Goal: Task Accomplishment & Management: Complete application form

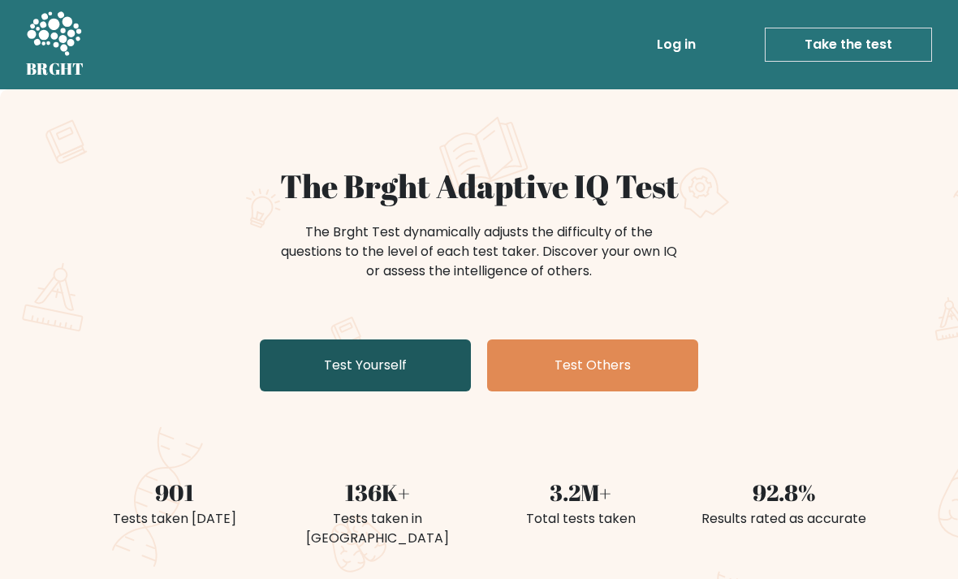
click at [428, 368] on link "Test Yourself" at bounding box center [365, 366] width 211 height 52
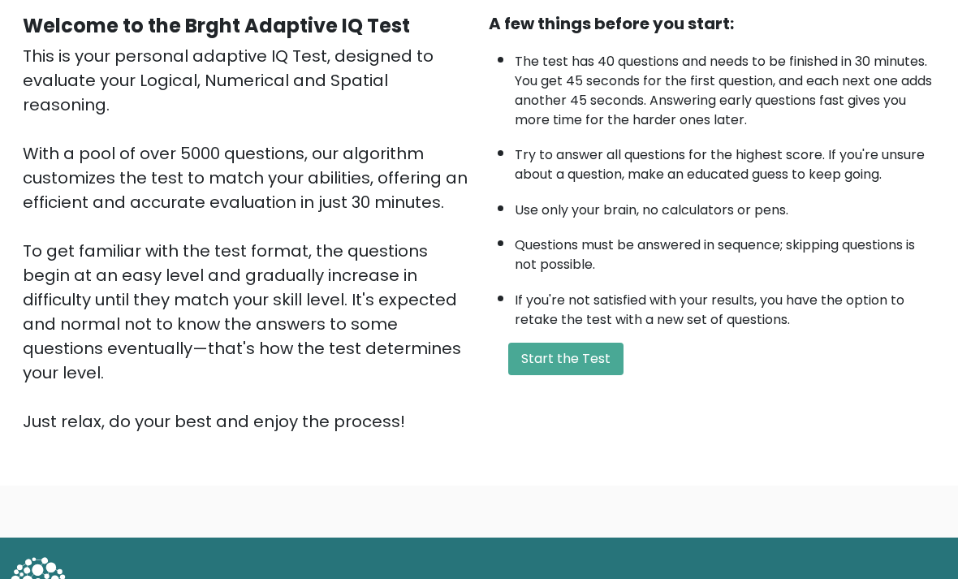
scroll to position [161, 0]
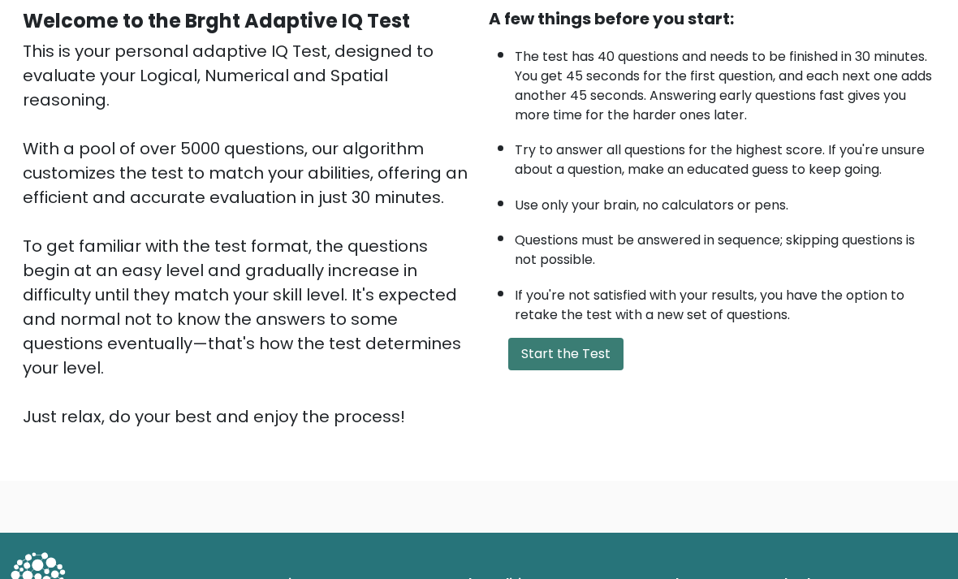
click at [595, 370] on button "Start the Test" at bounding box center [565, 354] width 115 height 32
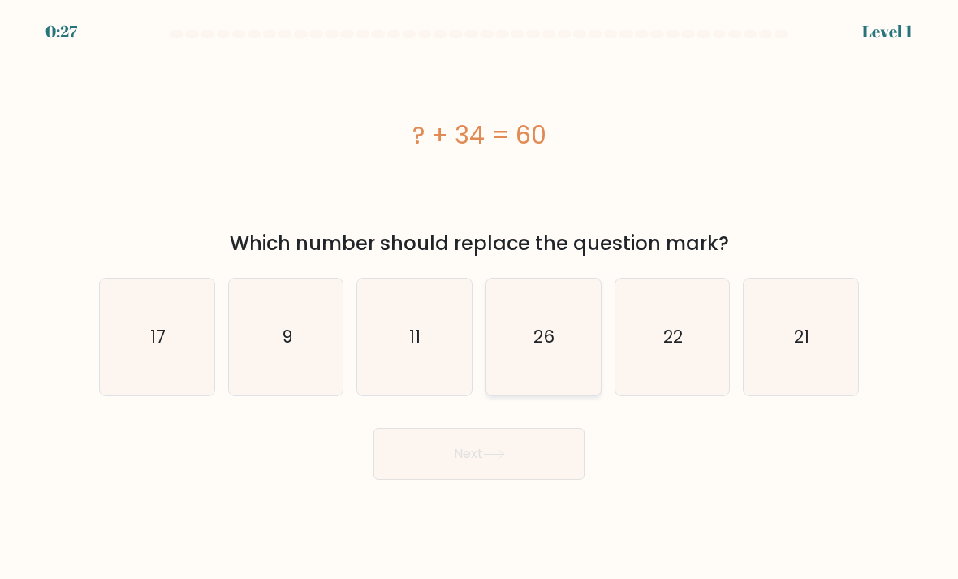
click at [524, 355] on icon "26" at bounding box center [544, 337] width 115 height 115
click at [480, 298] on input "d. 26" at bounding box center [479, 294] width 1 height 8
radio input "true"
click at [447, 468] on button "Next" at bounding box center [479, 454] width 211 height 52
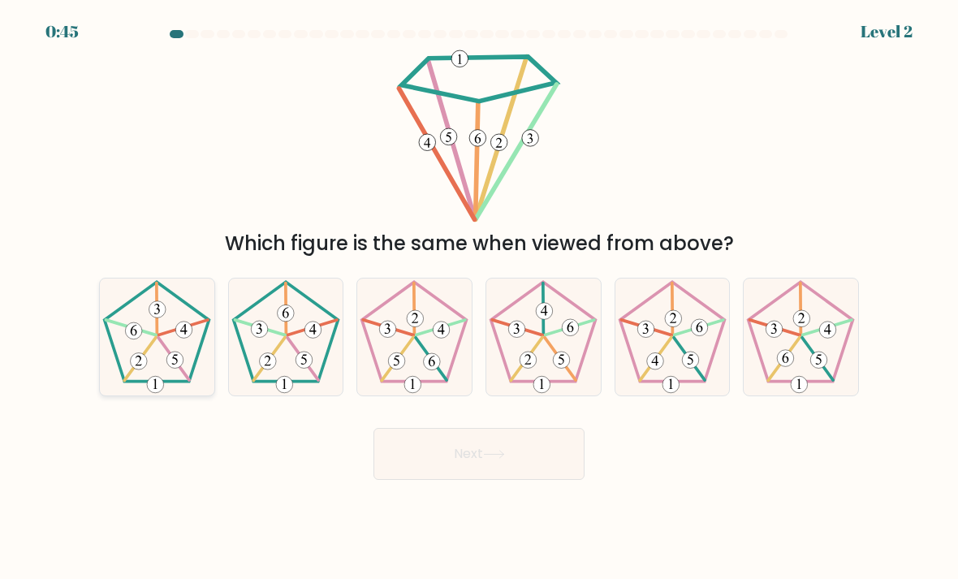
click at [178, 365] on icon at bounding box center [175, 360] width 6 height 11
click at [479, 298] on input "a." at bounding box center [479, 294] width 1 height 8
radio input "true"
click at [544, 465] on button "Next" at bounding box center [479, 454] width 211 height 52
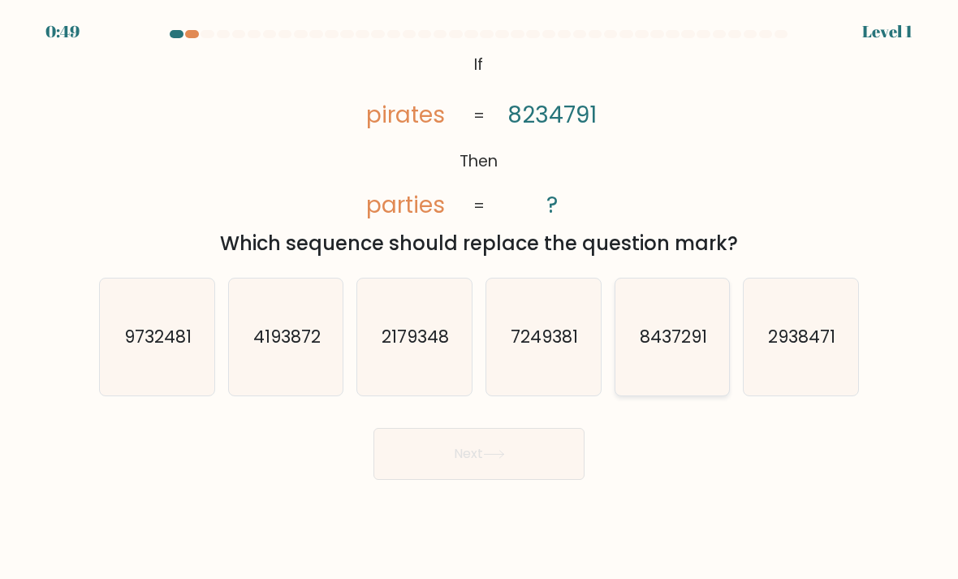
click at [666, 384] on icon "8437291" at bounding box center [673, 337] width 115 height 115
click at [480, 298] on input "e. 8437291" at bounding box center [479, 294] width 1 height 8
radio input "true"
click at [422, 473] on button "Next" at bounding box center [479, 454] width 211 height 52
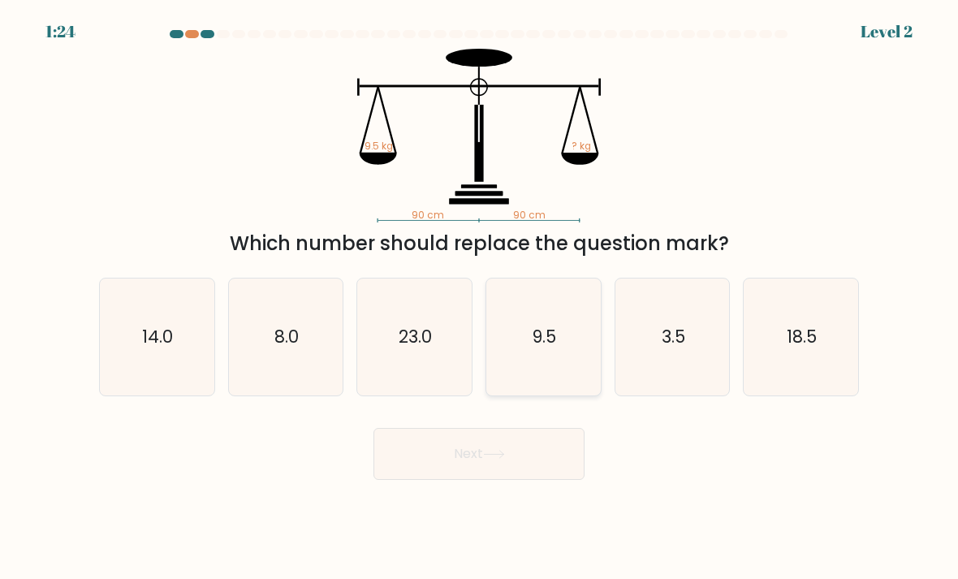
click at [551, 368] on icon "9.5" at bounding box center [544, 337] width 115 height 115
click at [480, 298] on input "d. 9.5" at bounding box center [479, 294] width 1 height 8
radio input "true"
click at [540, 474] on button "Next" at bounding box center [479, 454] width 211 height 52
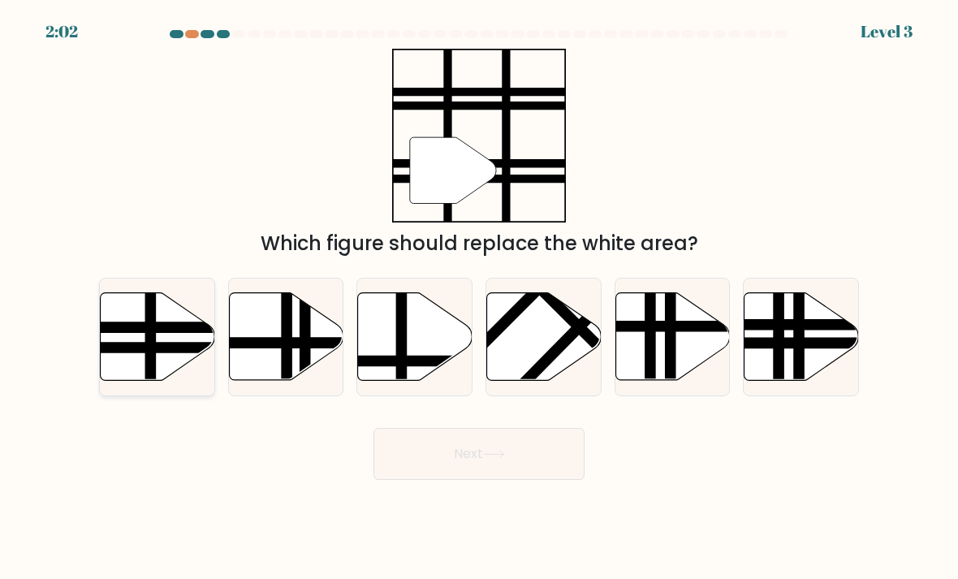
click at [176, 348] on line at bounding box center [192, 348] width 231 height 0
click at [479, 298] on input "a." at bounding box center [479, 294] width 1 height 8
radio input "true"
click at [545, 480] on button "Next" at bounding box center [479, 454] width 211 height 52
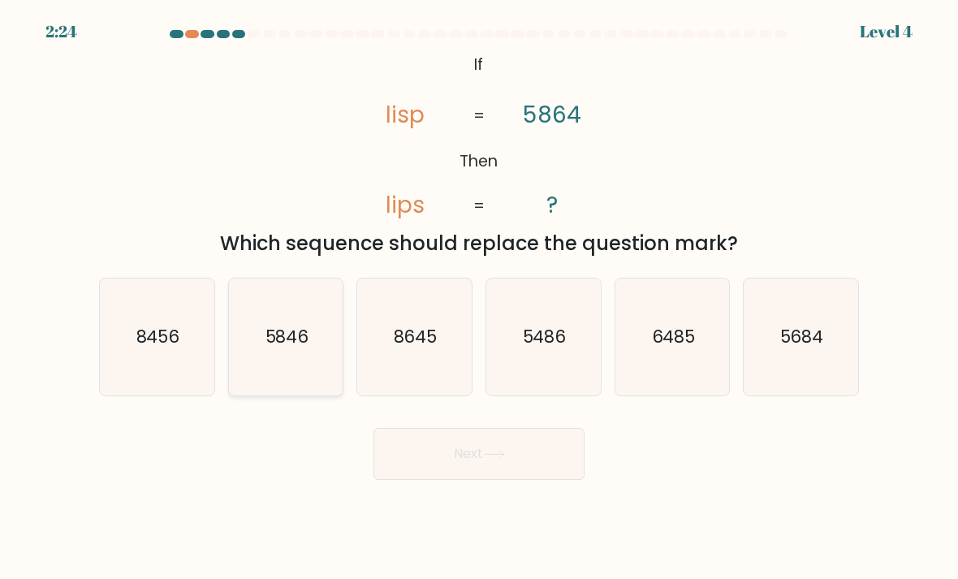
click at [296, 348] on text "5846" at bounding box center [287, 337] width 44 height 24
click at [479, 298] on input "b. 5846" at bounding box center [479, 294] width 1 height 8
radio input "true"
click at [478, 478] on button "Next" at bounding box center [479, 454] width 211 height 52
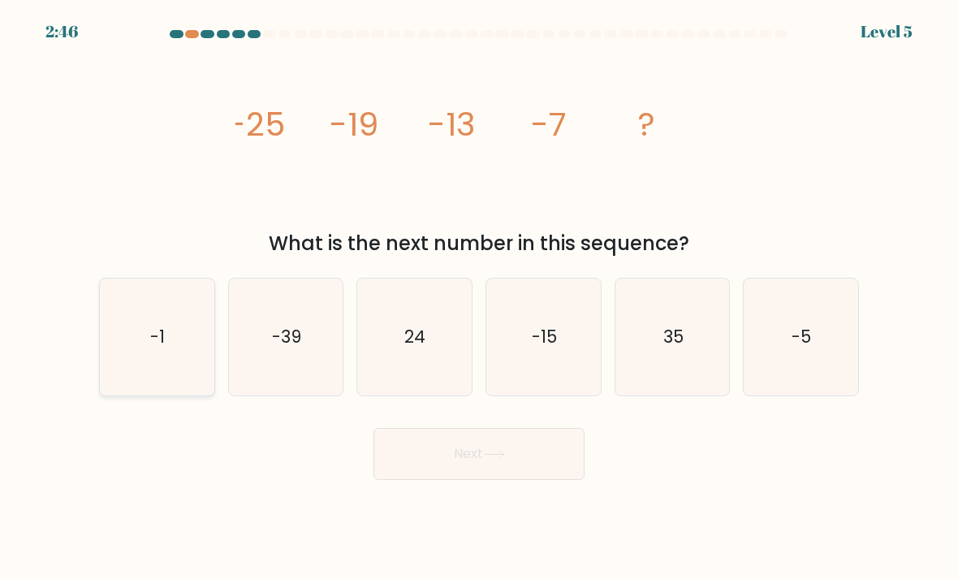
click at [128, 361] on icon "-1" at bounding box center [157, 337] width 115 height 115
click at [479, 298] on input "a. -1" at bounding box center [479, 294] width 1 height 8
radio input "true"
click at [469, 480] on button "Next" at bounding box center [479, 454] width 211 height 52
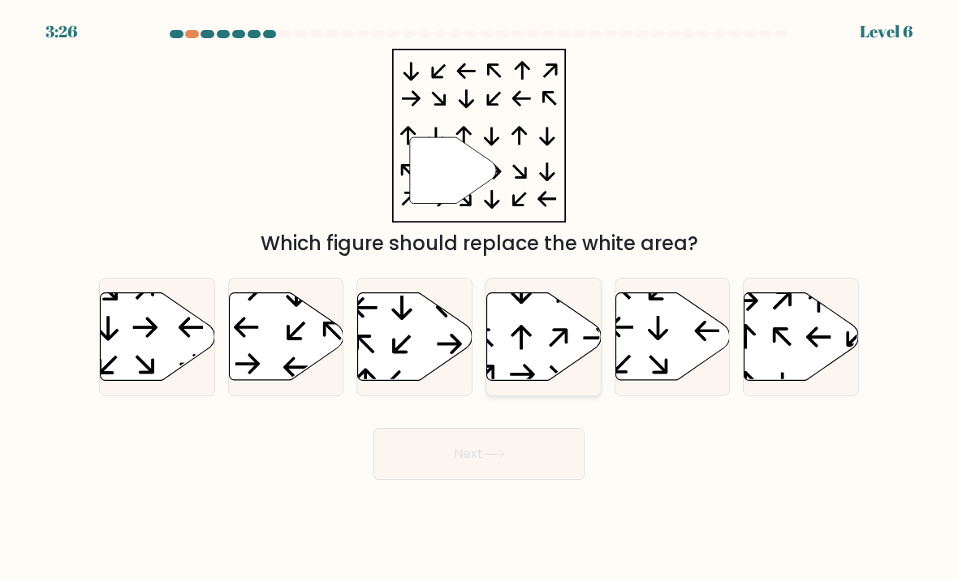
click at [525, 333] on icon at bounding box center [544, 337] width 115 height 88
click at [480, 298] on input "d." at bounding box center [479, 294] width 1 height 8
radio input "true"
click at [494, 464] on button "Next" at bounding box center [479, 454] width 211 height 52
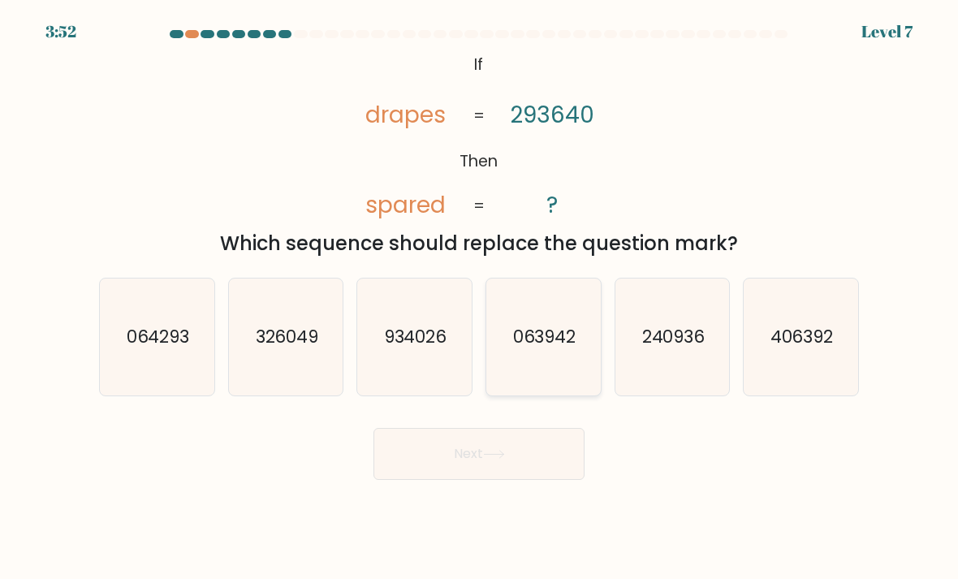
click at [535, 375] on icon "063942" at bounding box center [544, 337] width 115 height 115
click at [480, 298] on input "d. 063942" at bounding box center [479, 294] width 1 height 8
radio input "true"
click at [482, 469] on button "Next" at bounding box center [479, 454] width 211 height 52
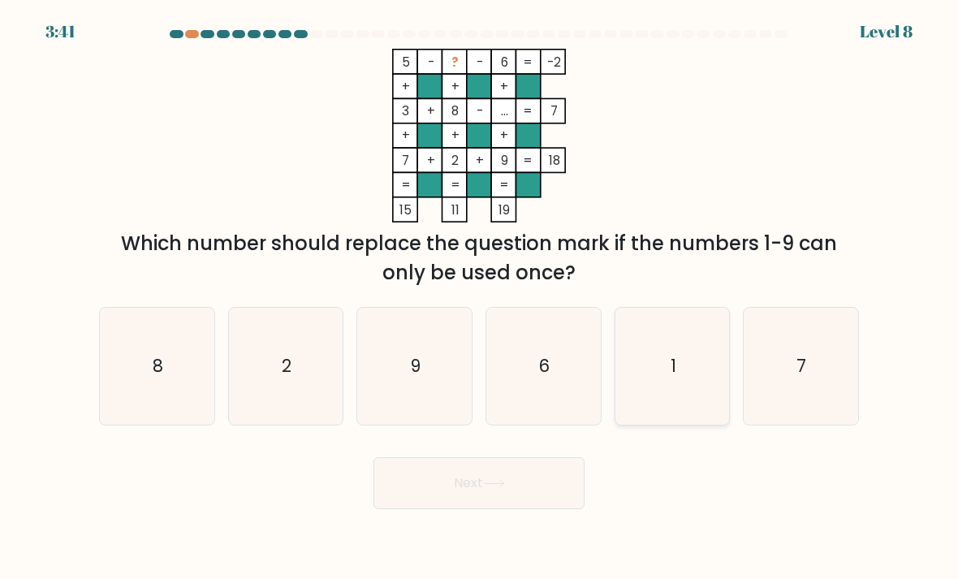
click at [651, 424] on icon "1" at bounding box center [673, 366] width 115 height 115
click at [480, 298] on input "e. 1" at bounding box center [479, 294] width 1 height 8
radio input "true"
click at [481, 506] on button "Next" at bounding box center [479, 483] width 211 height 52
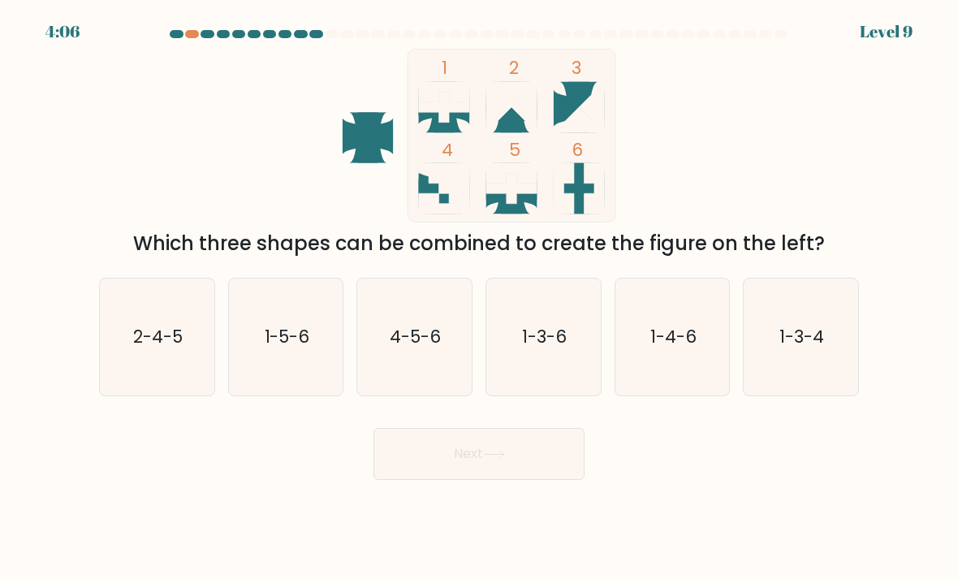
click at [4, 232] on form at bounding box center [479, 255] width 958 height 450
click at [806, 348] on text "1-3-4" at bounding box center [803, 337] width 45 height 24
click at [480, 298] on input "f. 1-3-4" at bounding box center [479, 294] width 1 height 8
radio input "true"
click at [517, 480] on button "Next" at bounding box center [479, 454] width 211 height 52
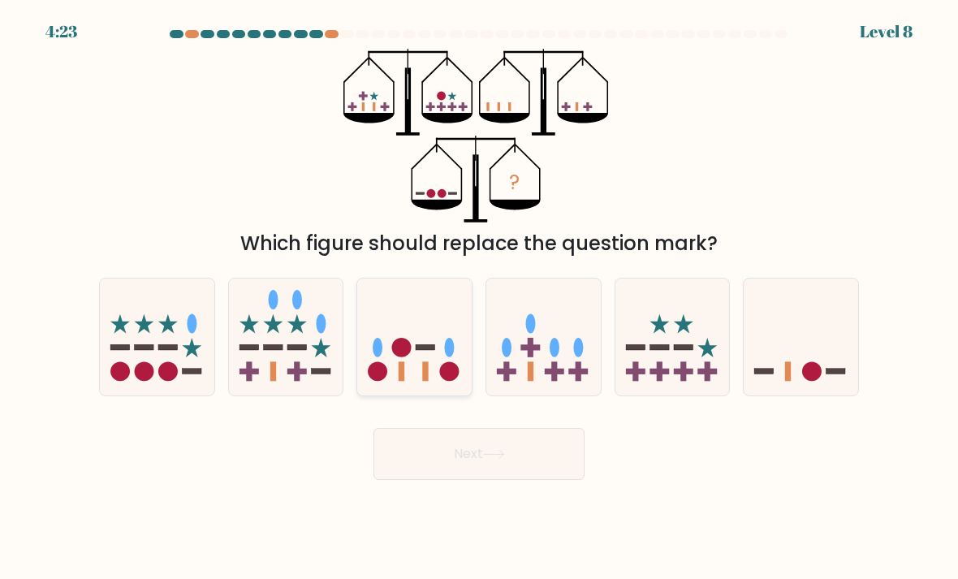
click at [444, 374] on icon at bounding box center [414, 337] width 115 height 95
click at [479, 298] on input "c." at bounding box center [479, 294] width 1 height 8
radio input "true"
click at [524, 476] on button "Next" at bounding box center [479, 454] width 211 height 52
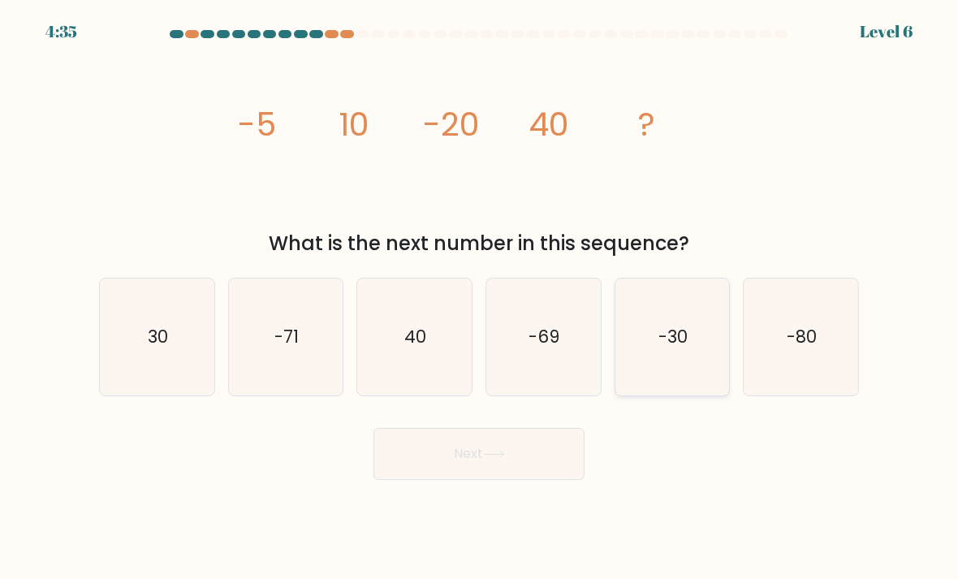
click at [681, 381] on icon "-30" at bounding box center [673, 337] width 115 height 115
click at [480, 298] on input "e. -30" at bounding box center [479, 294] width 1 height 8
radio input "true"
click at [815, 370] on icon "-80" at bounding box center [801, 337] width 115 height 115
click at [480, 298] on input "f. -80" at bounding box center [479, 294] width 1 height 8
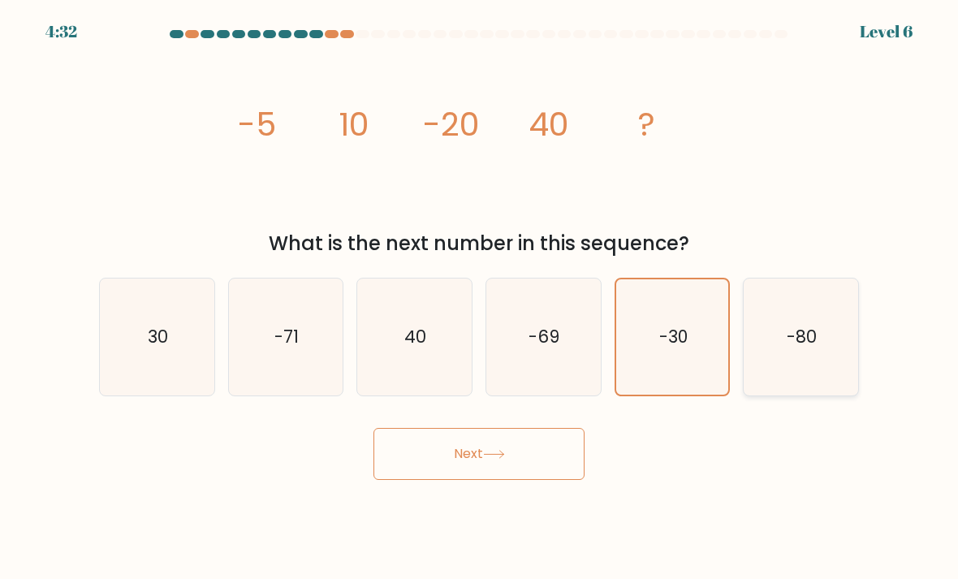
radio input "true"
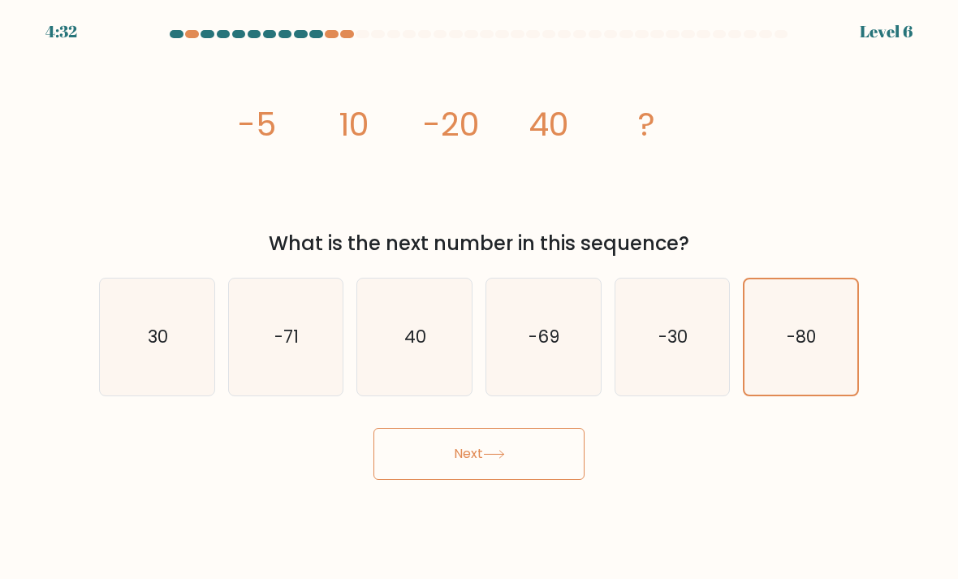
click at [541, 469] on button "Next" at bounding box center [479, 454] width 211 height 52
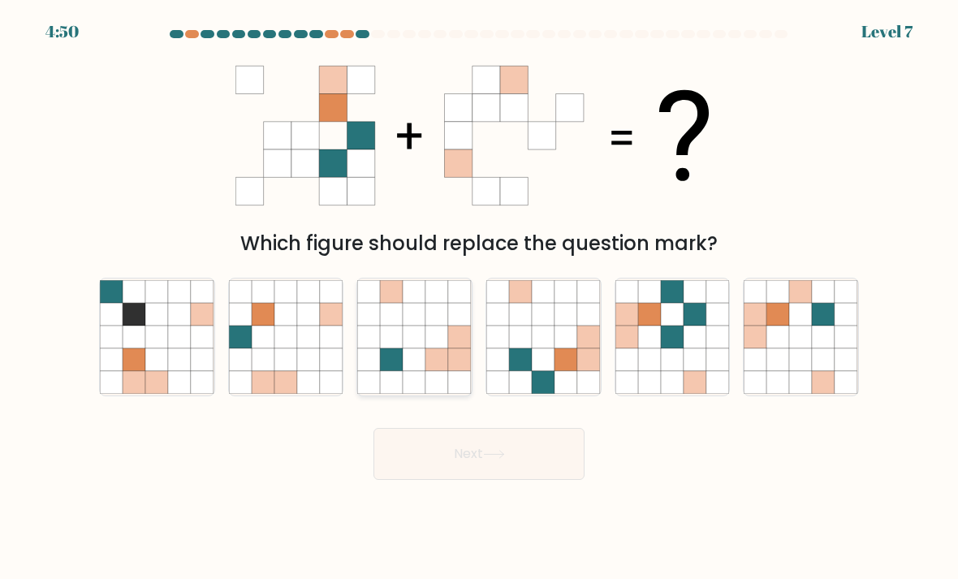
click at [448, 366] on icon at bounding box center [437, 359] width 23 height 23
click at [479, 298] on input "c." at bounding box center [479, 294] width 1 height 8
radio input "true"
click at [470, 465] on button "Next" at bounding box center [479, 454] width 211 height 52
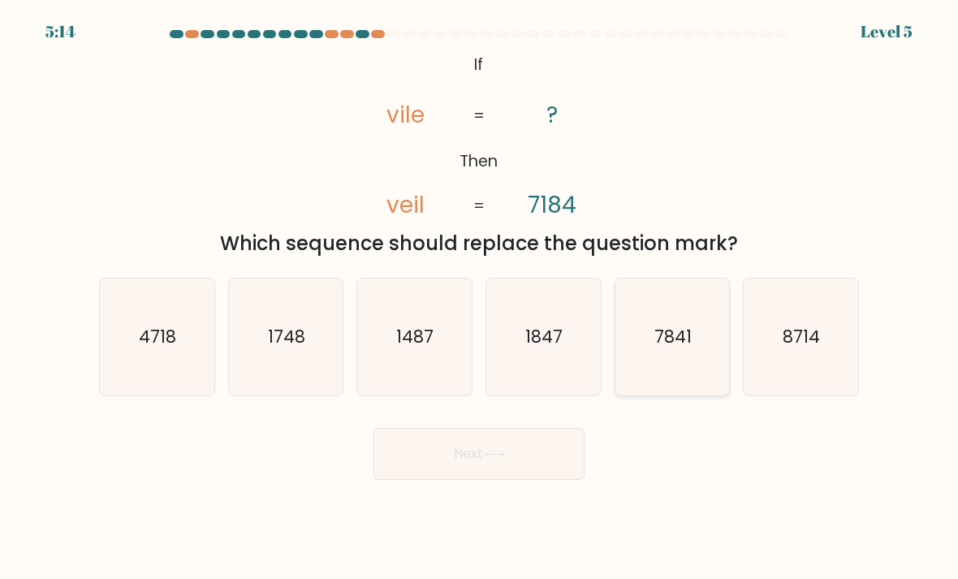
click at [681, 339] on icon "7841" at bounding box center [673, 337] width 115 height 115
click at [480, 298] on input "e. 7841" at bounding box center [479, 294] width 1 height 8
radio input "true"
click at [504, 459] on icon at bounding box center [494, 454] width 22 height 9
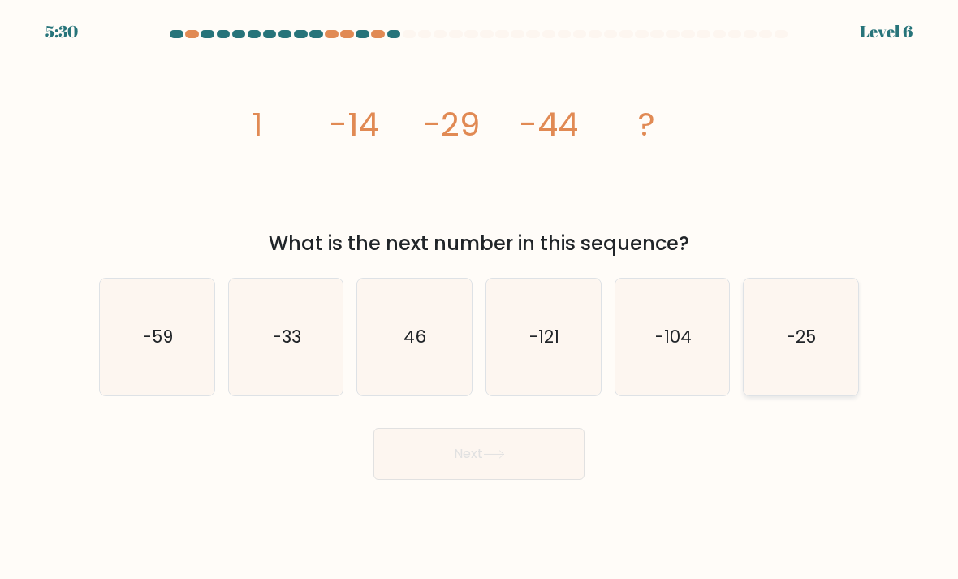
click at [837, 387] on icon "-25" at bounding box center [801, 337] width 115 height 115
click at [480, 298] on input "f. -25" at bounding box center [479, 294] width 1 height 8
radio input "true"
click at [171, 348] on text "-59" at bounding box center [158, 337] width 30 height 24
click at [479, 298] on input "a. -59" at bounding box center [479, 294] width 1 height 8
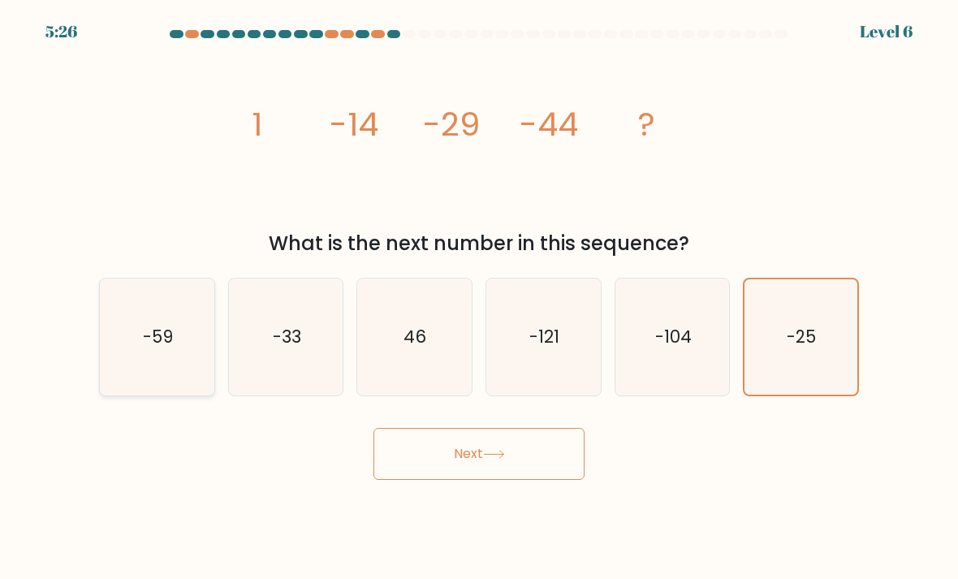
radio input "true"
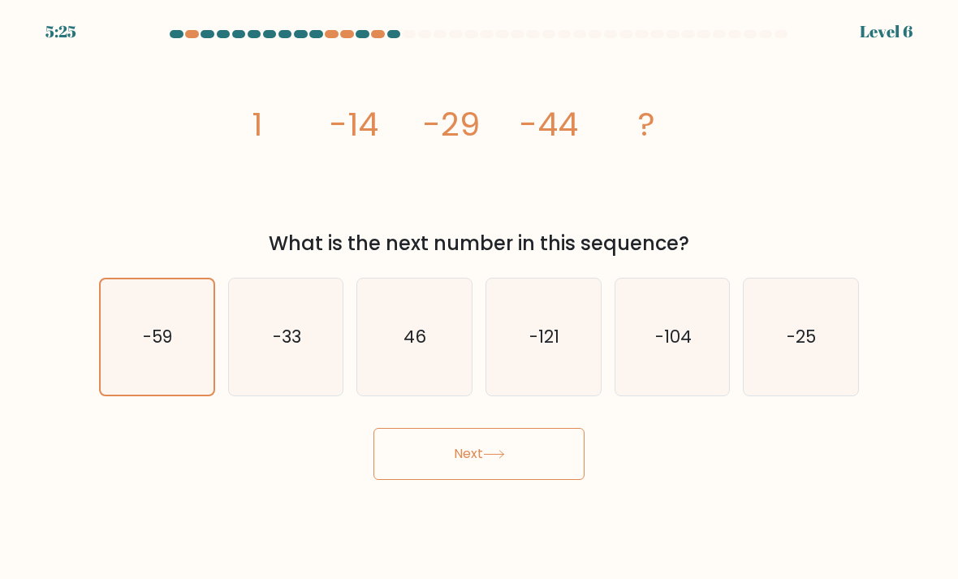
click at [493, 457] on button "Next" at bounding box center [479, 454] width 211 height 52
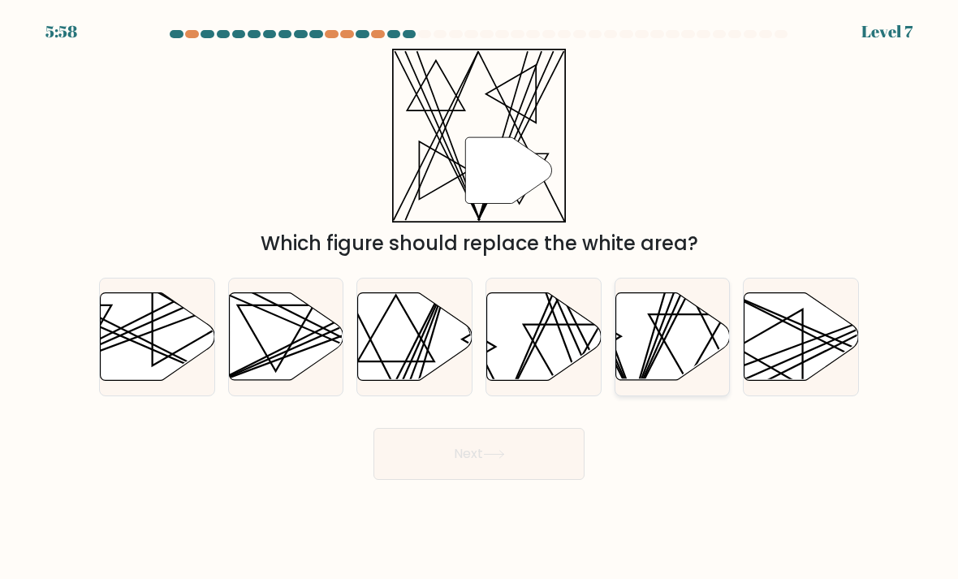
click at [668, 336] on line at bounding box center [682, 291] width 99 height 224
click at [480, 298] on input "e." at bounding box center [479, 294] width 1 height 8
radio input "true"
click at [523, 480] on button "Next" at bounding box center [479, 454] width 211 height 52
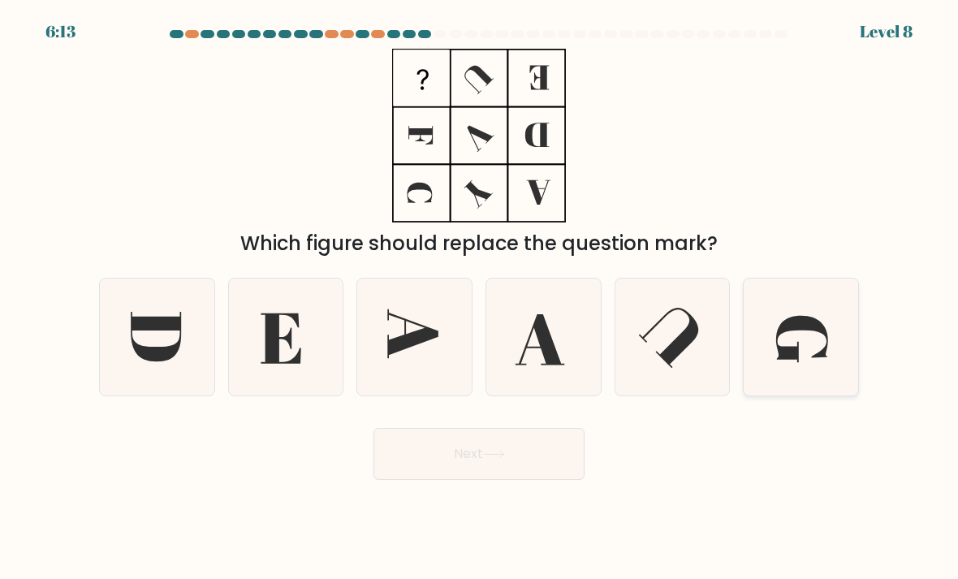
click at [824, 386] on icon at bounding box center [801, 337] width 115 height 115
click at [480, 298] on input "f." at bounding box center [479, 294] width 1 height 8
radio input "true"
click at [525, 465] on button "Next" at bounding box center [479, 454] width 211 height 52
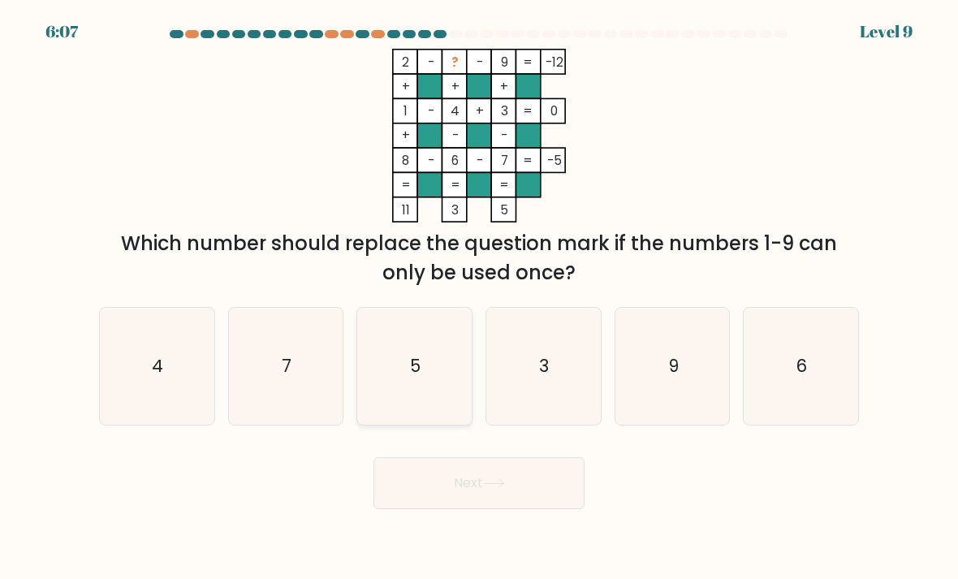
click at [408, 424] on icon "5" at bounding box center [414, 366] width 115 height 115
click at [479, 298] on input "c. 5" at bounding box center [479, 294] width 1 height 8
radio input "true"
click at [494, 488] on icon at bounding box center [494, 483] width 22 height 9
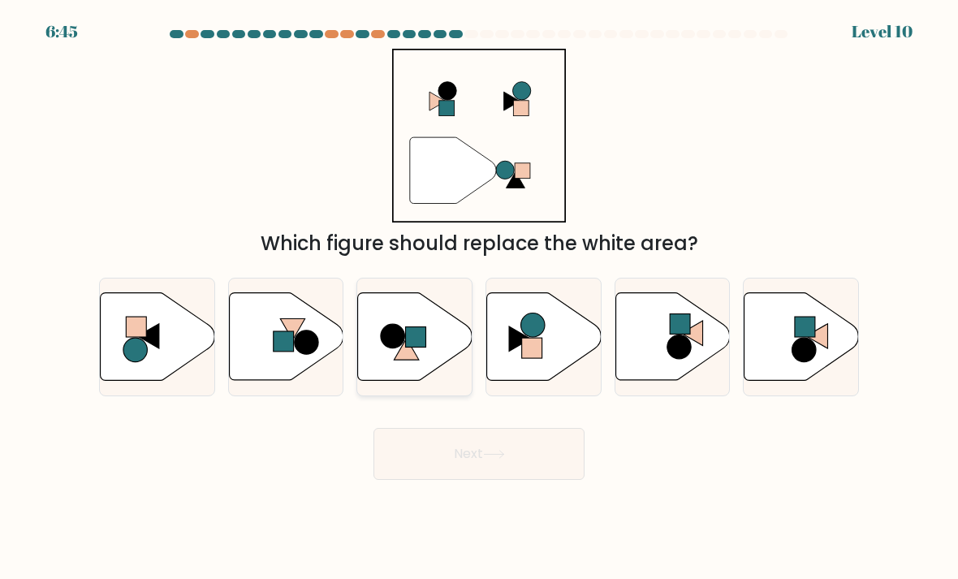
click at [401, 318] on icon at bounding box center [415, 337] width 115 height 88
click at [479, 298] on input "c." at bounding box center [479, 294] width 1 height 8
radio input "true"
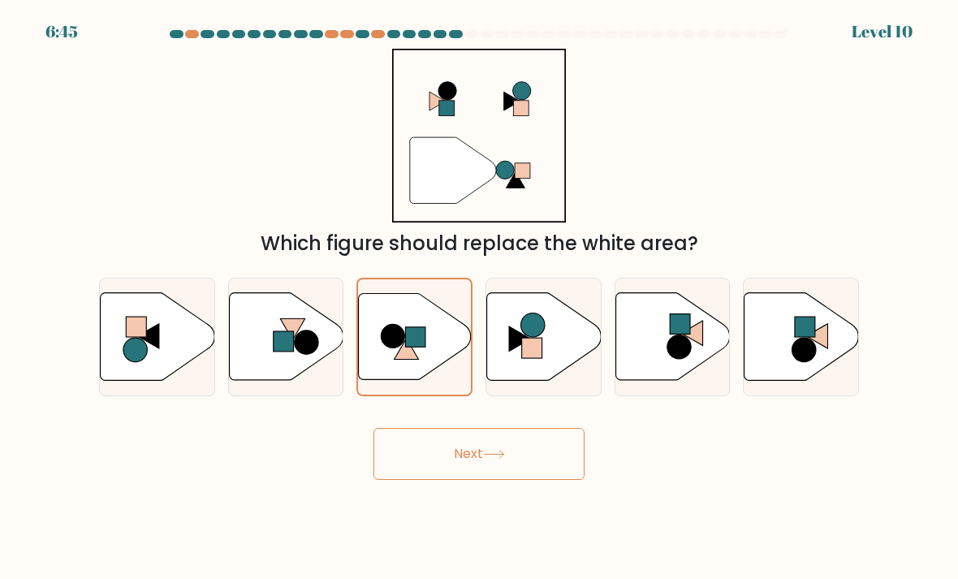
click at [465, 461] on button "Next" at bounding box center [479, 454] width 211 height 52
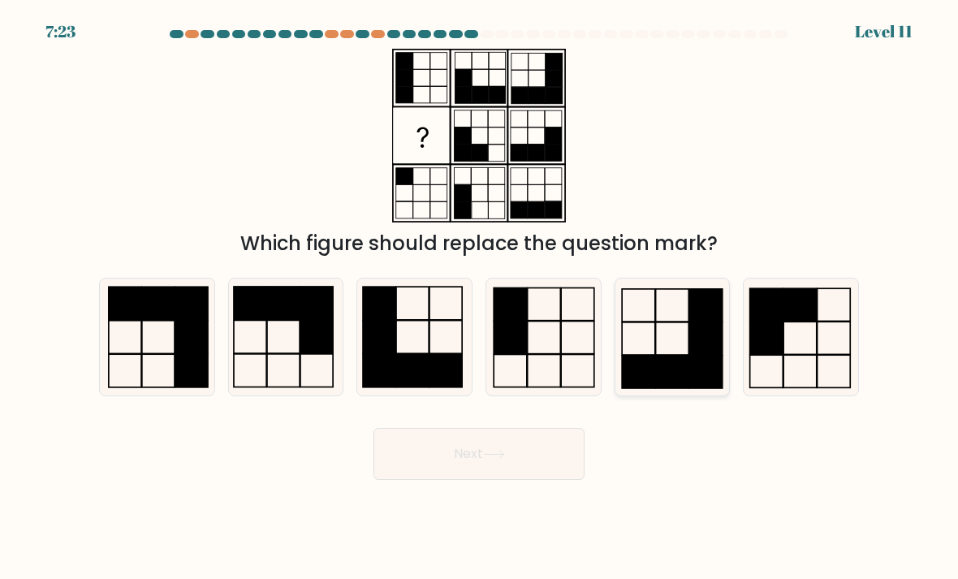
click at [669, 351] on icon at bounding box center [673, 337] width 115 height 115
click at [480, 298] on input "e." at bounding box center [479, 294] width 1 height 8
radio input "true"
click at [552, 455] on button "Next" at bounding box center [479, 454] width 211 height 52
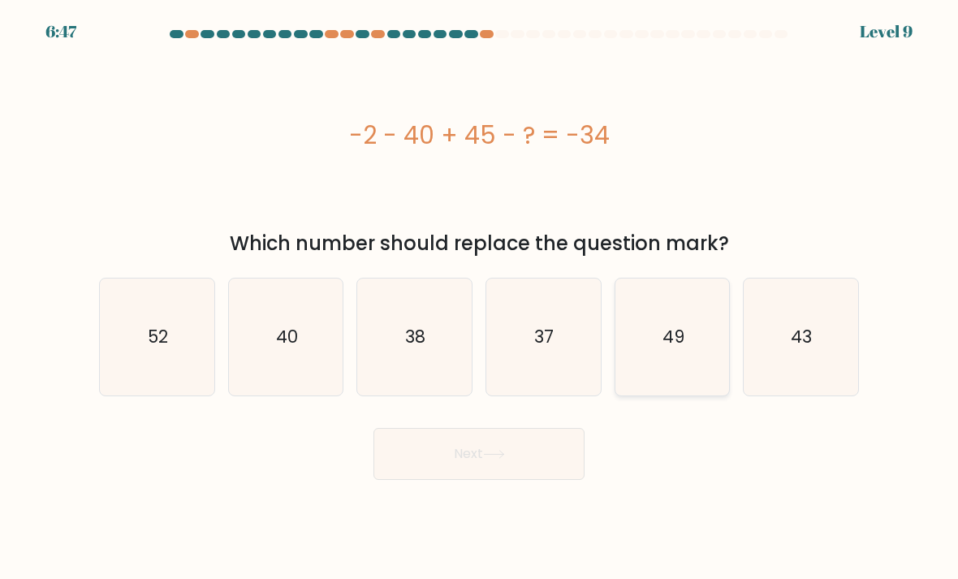
click at [646, 372] on icon "49" at bounding box center [673, 337] width 115 height 115
click at [480, 298] on input "e. 49" at bounding box center [479, 294] width 1 height 8
radio input "true"
click at [413, 465] on button "Next" at bounding box center [479, 454] width 211 height 52
